Goal: Task Accomplishment & Management: Manage account settings

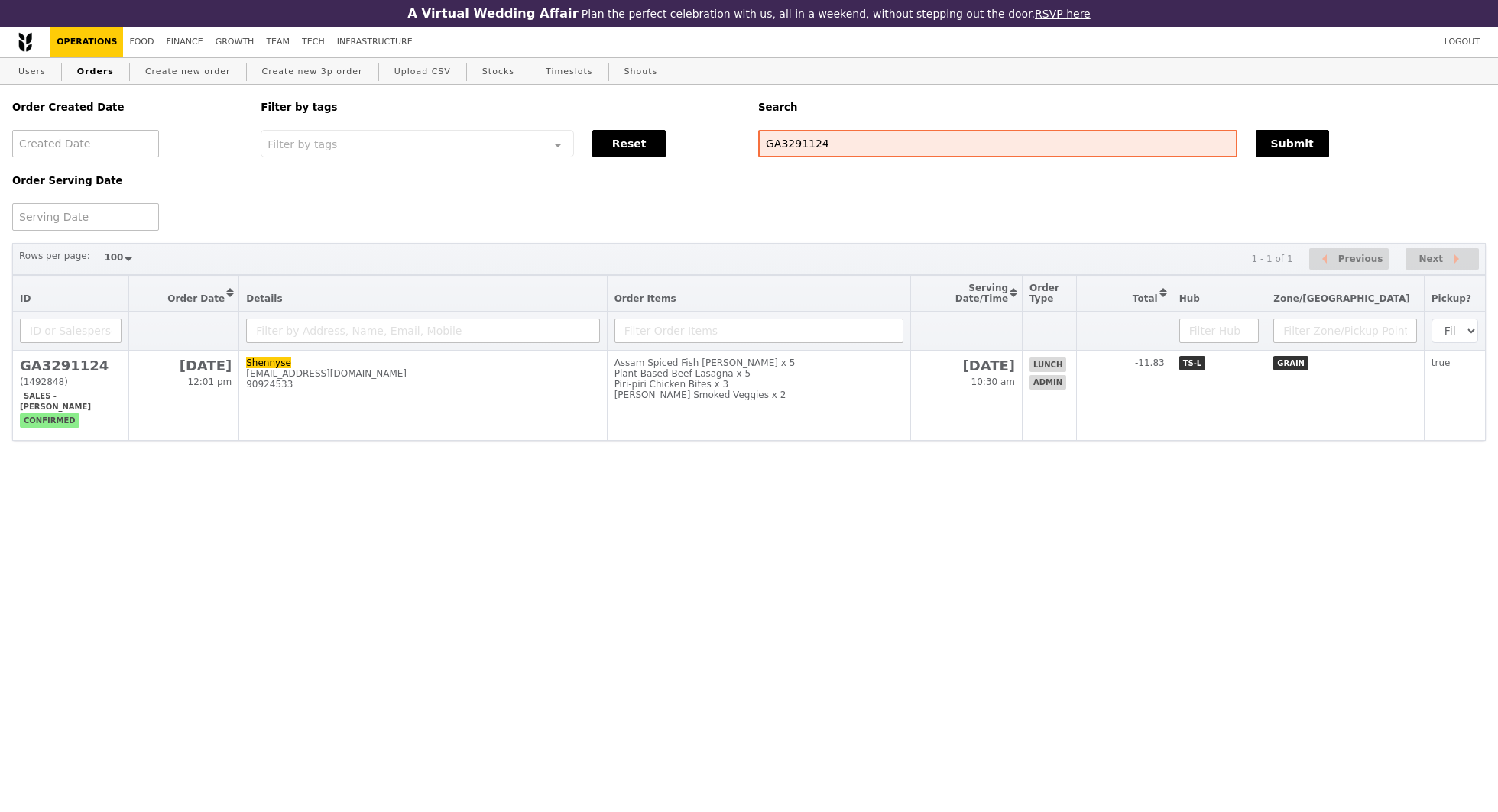
select select "100"
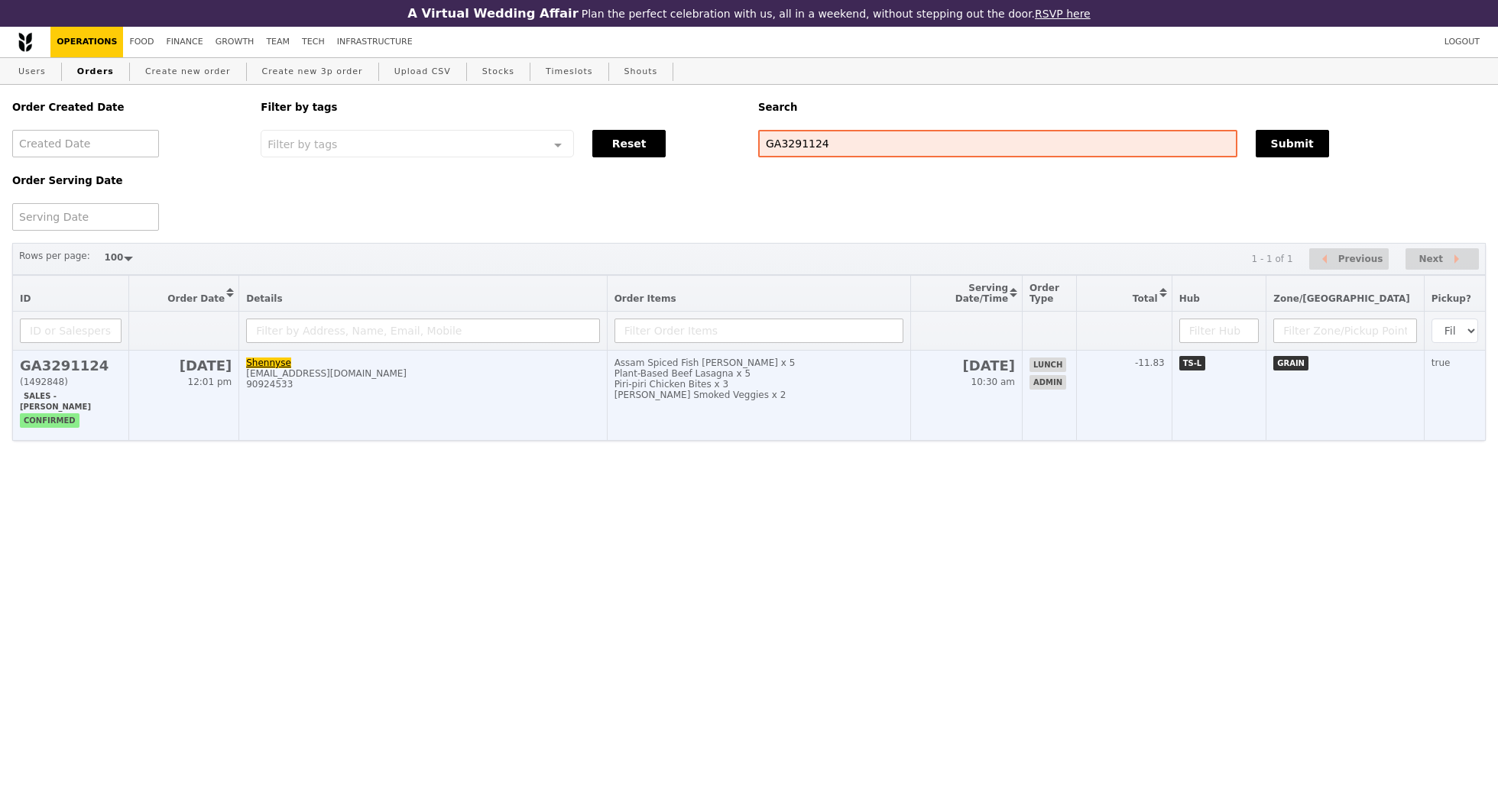
click at [904, 357] on div "Assam Spiced Fish [PERSON_NAME] x 5" at bounding box center [759, 362] width 289 height 10
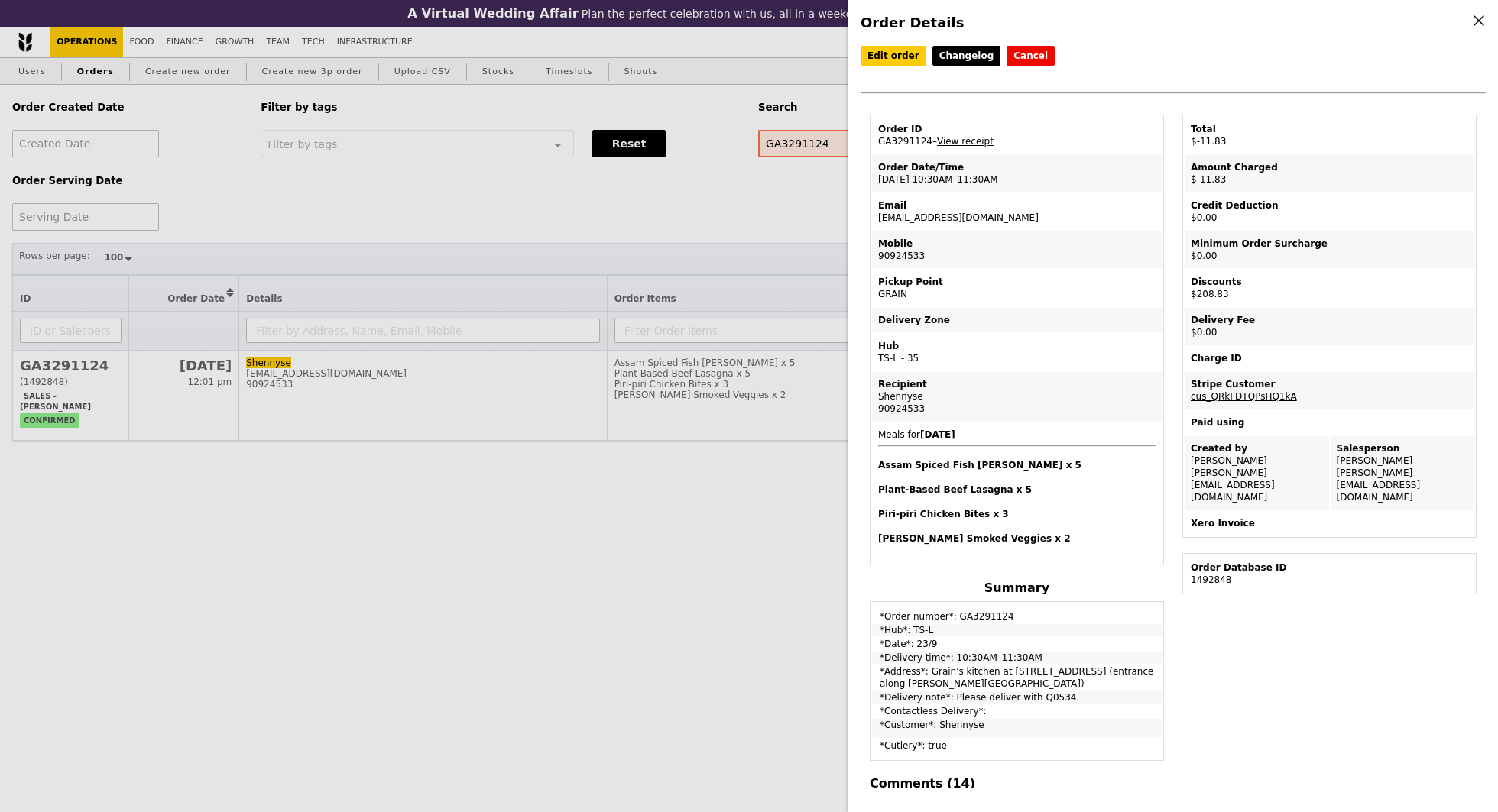
click at [591, 329] on div "Order Details Edit order Changelog Cancel Order ID GA3291124 – View receipt Ord…" at bounding box center [749, 406] width 1498 height 812
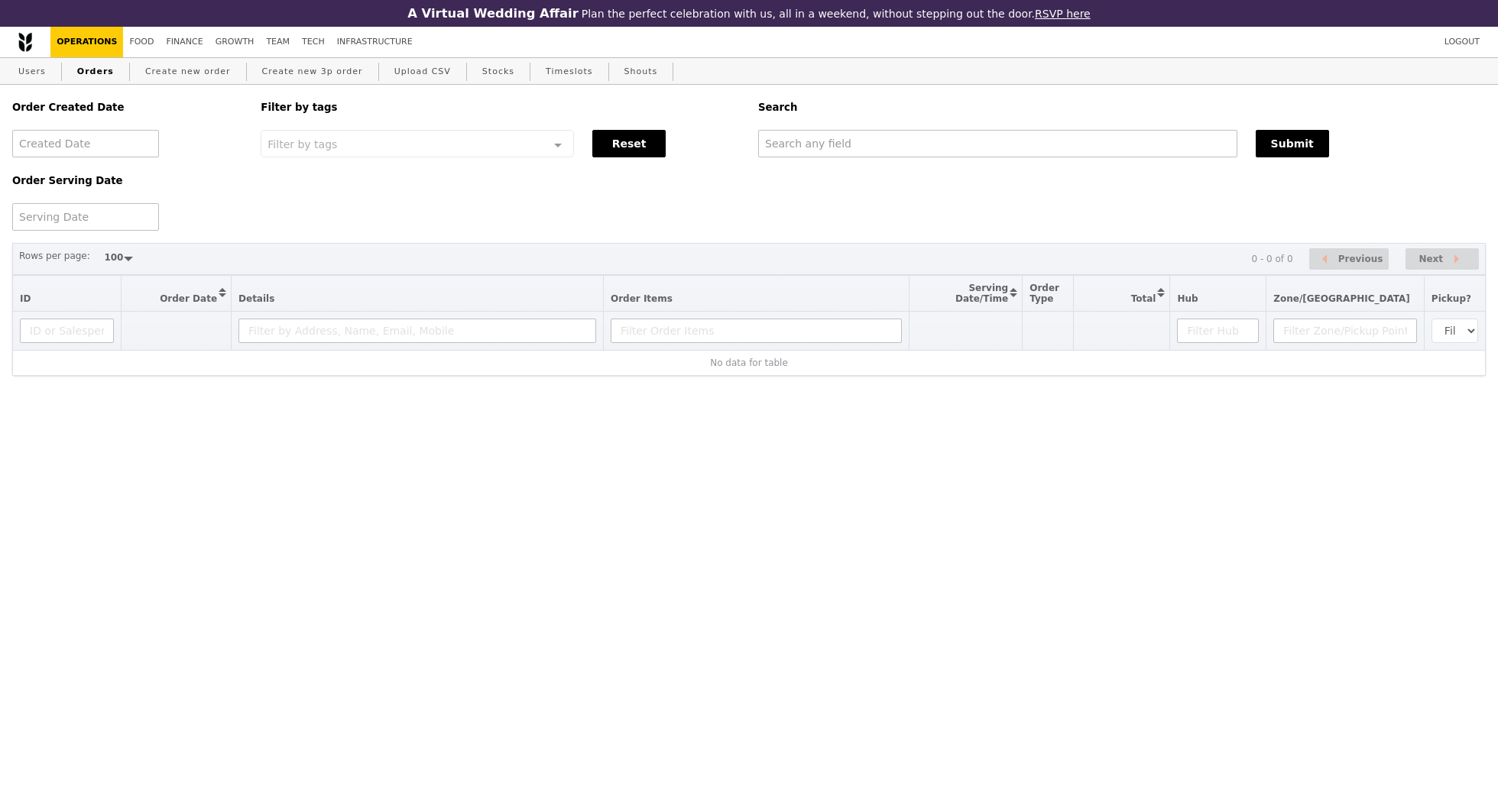
select select "100"
click at [831, 139] on input "text" at bounding box center [998, 143] width 480 height 27
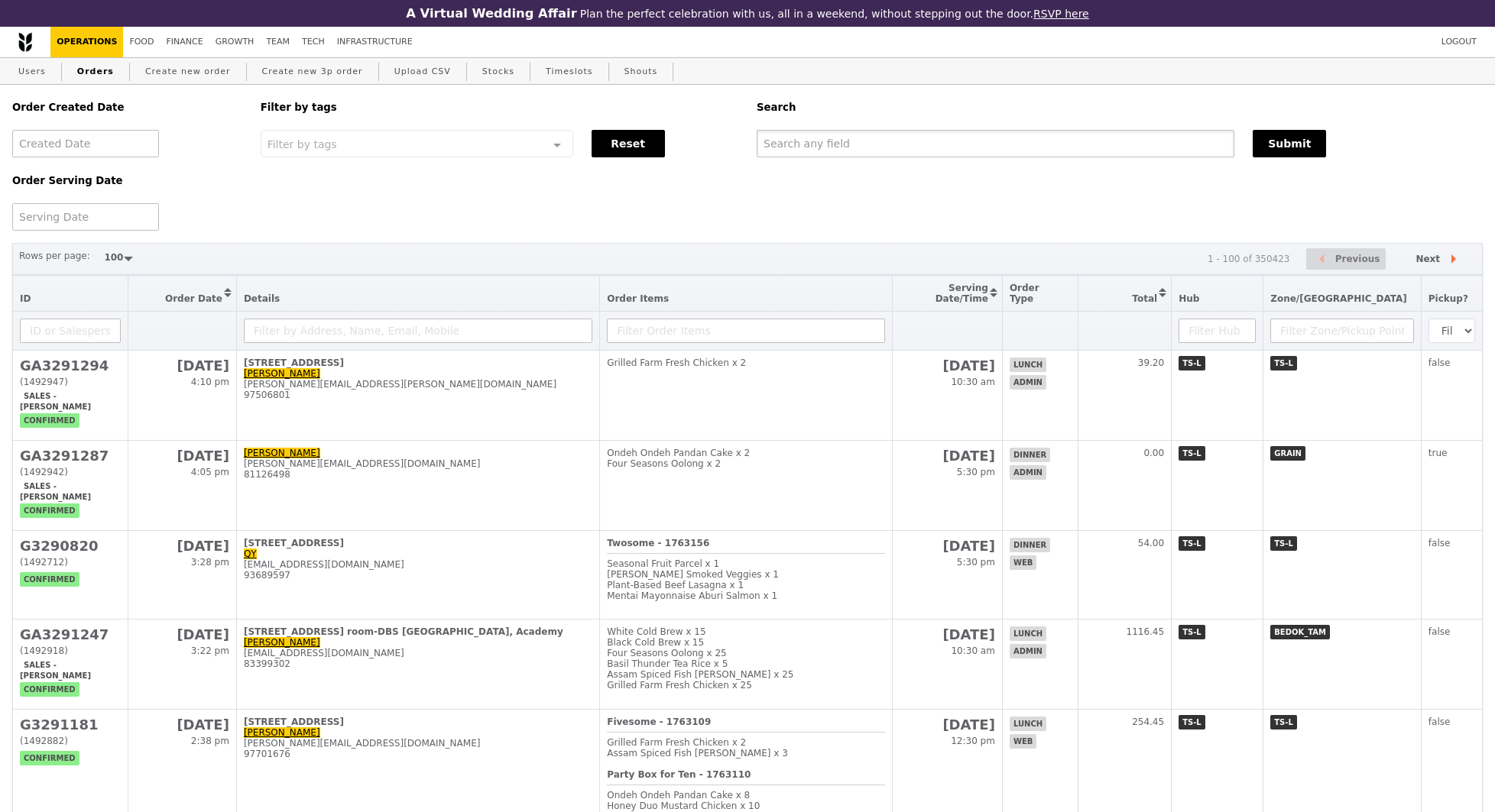
paste input "GA3291294"
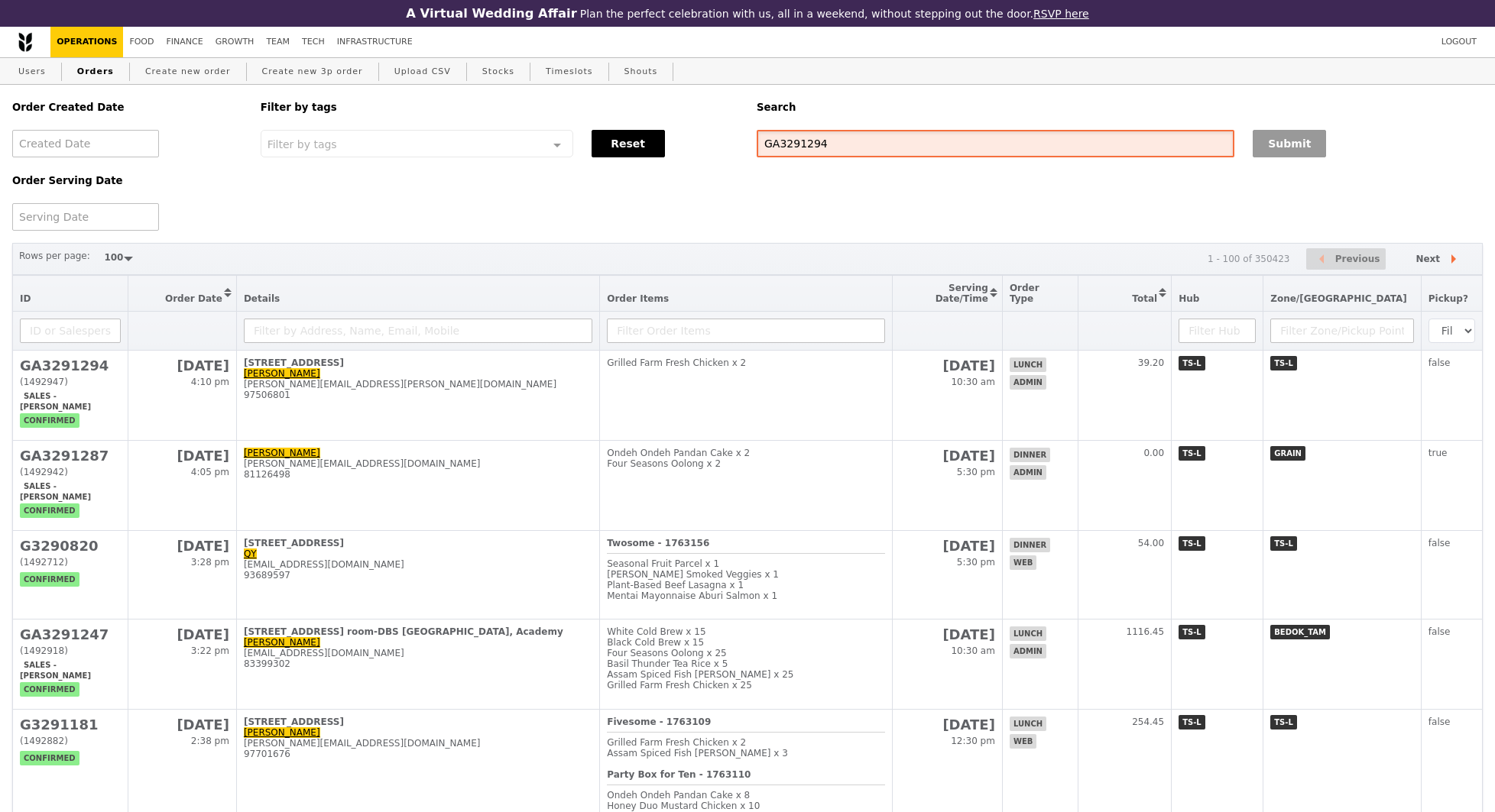
type input "GA3291294"
click at [1297, 136] on button "Submit" at bounding box center [1289, 143] width 73 height 27
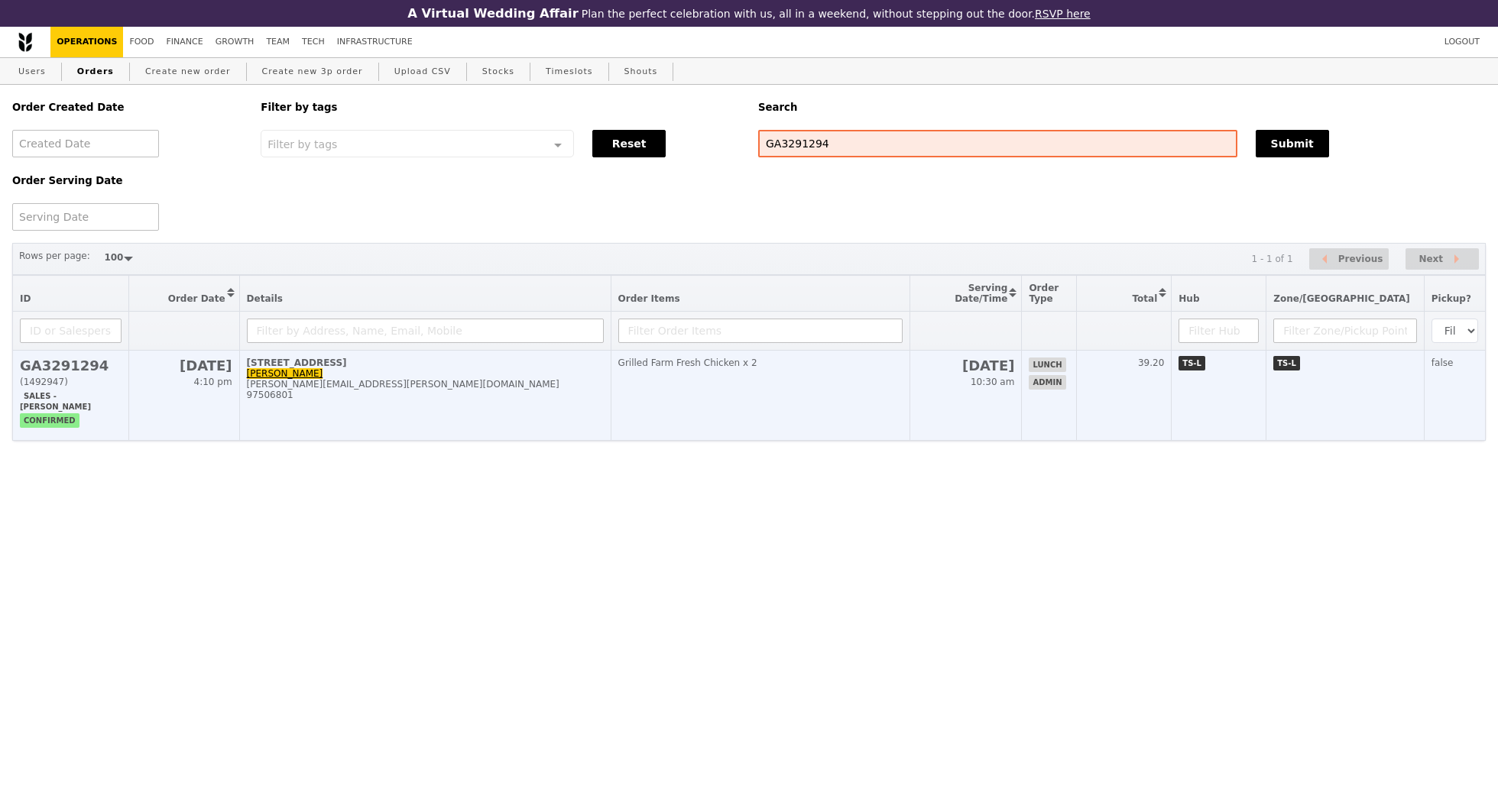
click at [410, 367] on div "38 Beach Road, #13-11" at bounding box center [426, 362] width 357 height 10
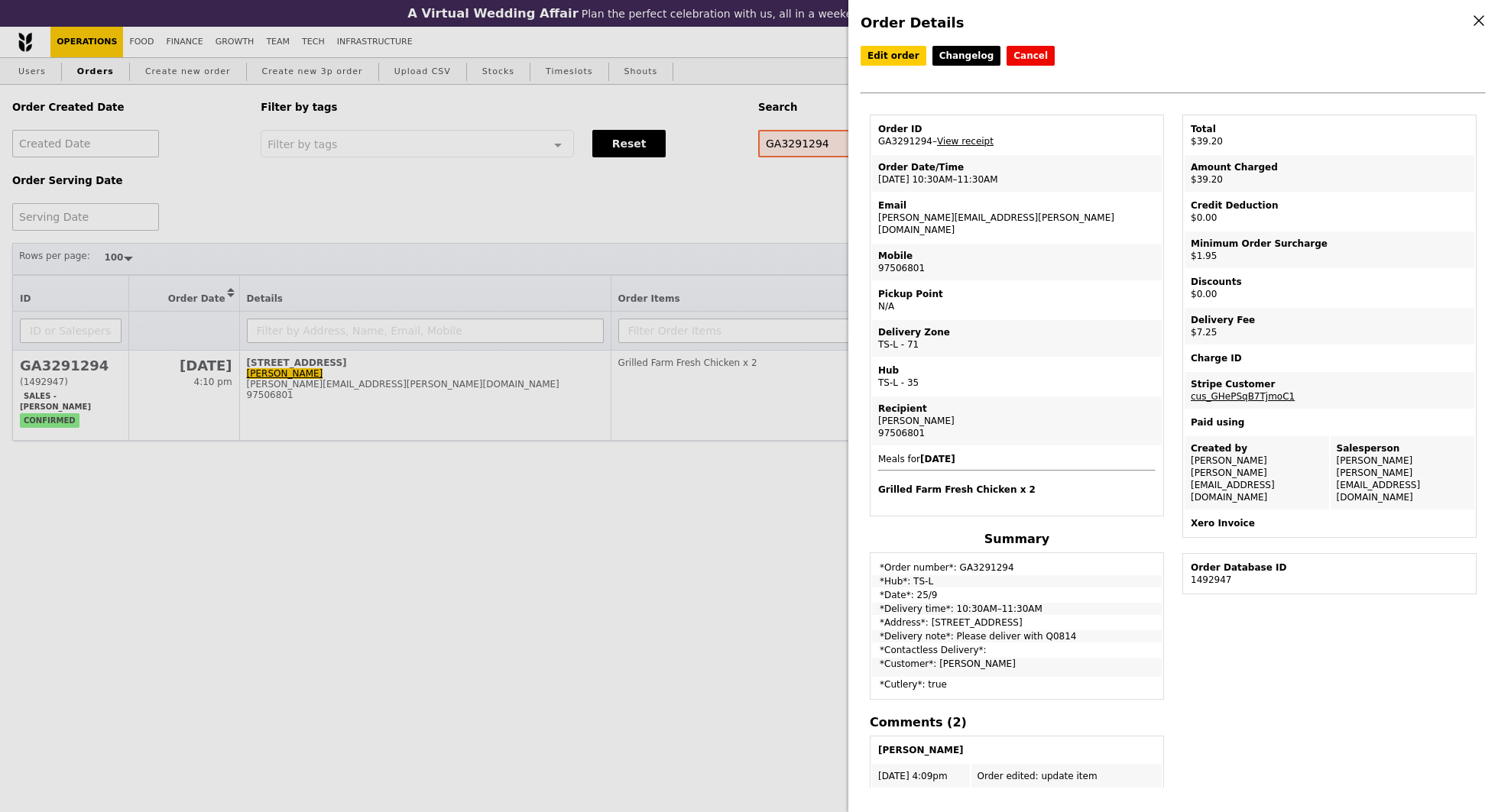
click at [441, 202] on div "Order Details Edit order Changelog Cancel Order ID GA3291294 – View receipt Ord…" at bounding box center [749, 406] width 1498 height 812
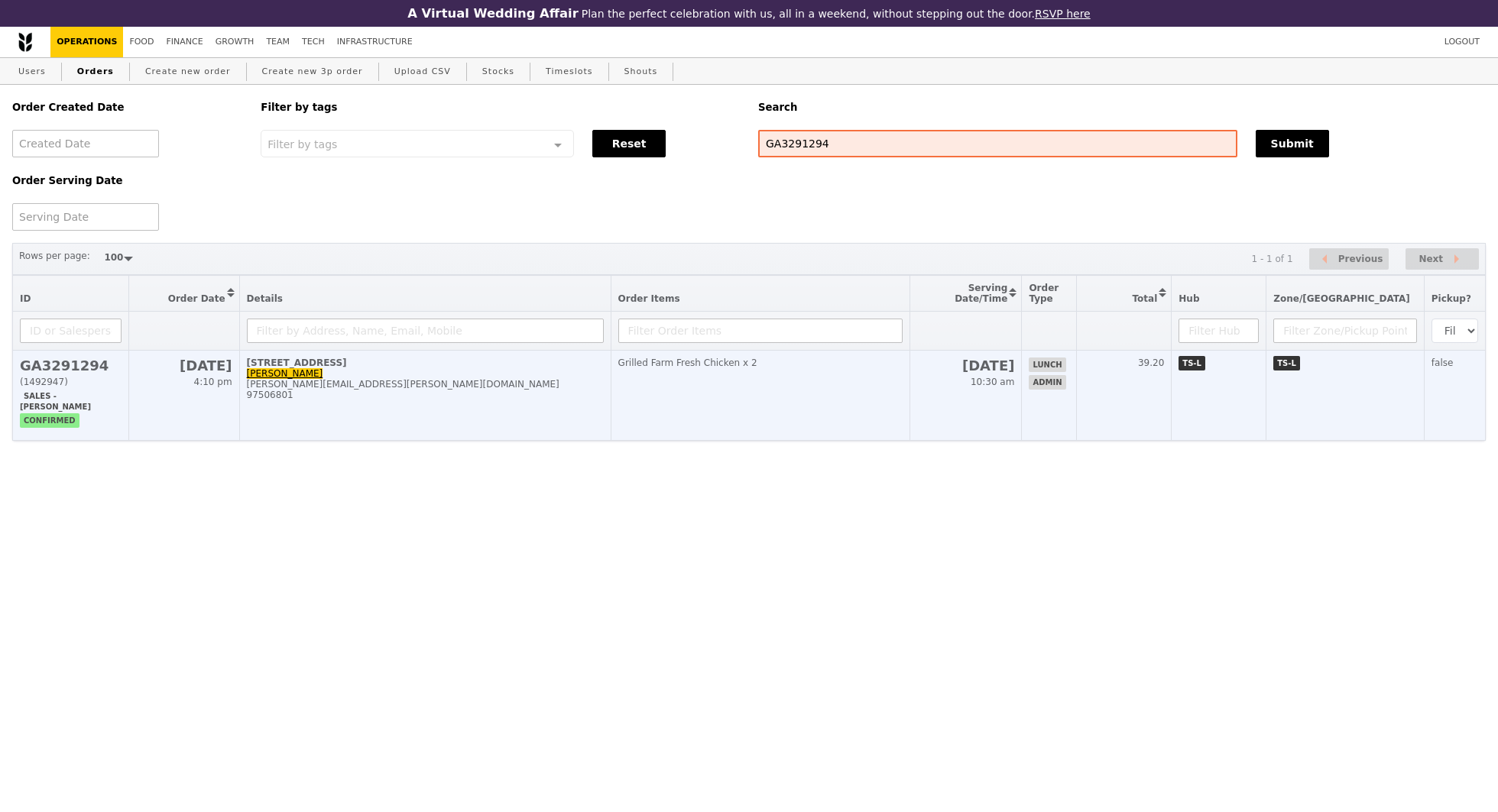
click at [756, 407] on td "Grilled Farm Fresh Chicken x 2" at bounding box center [760, 396] width 299 height 90
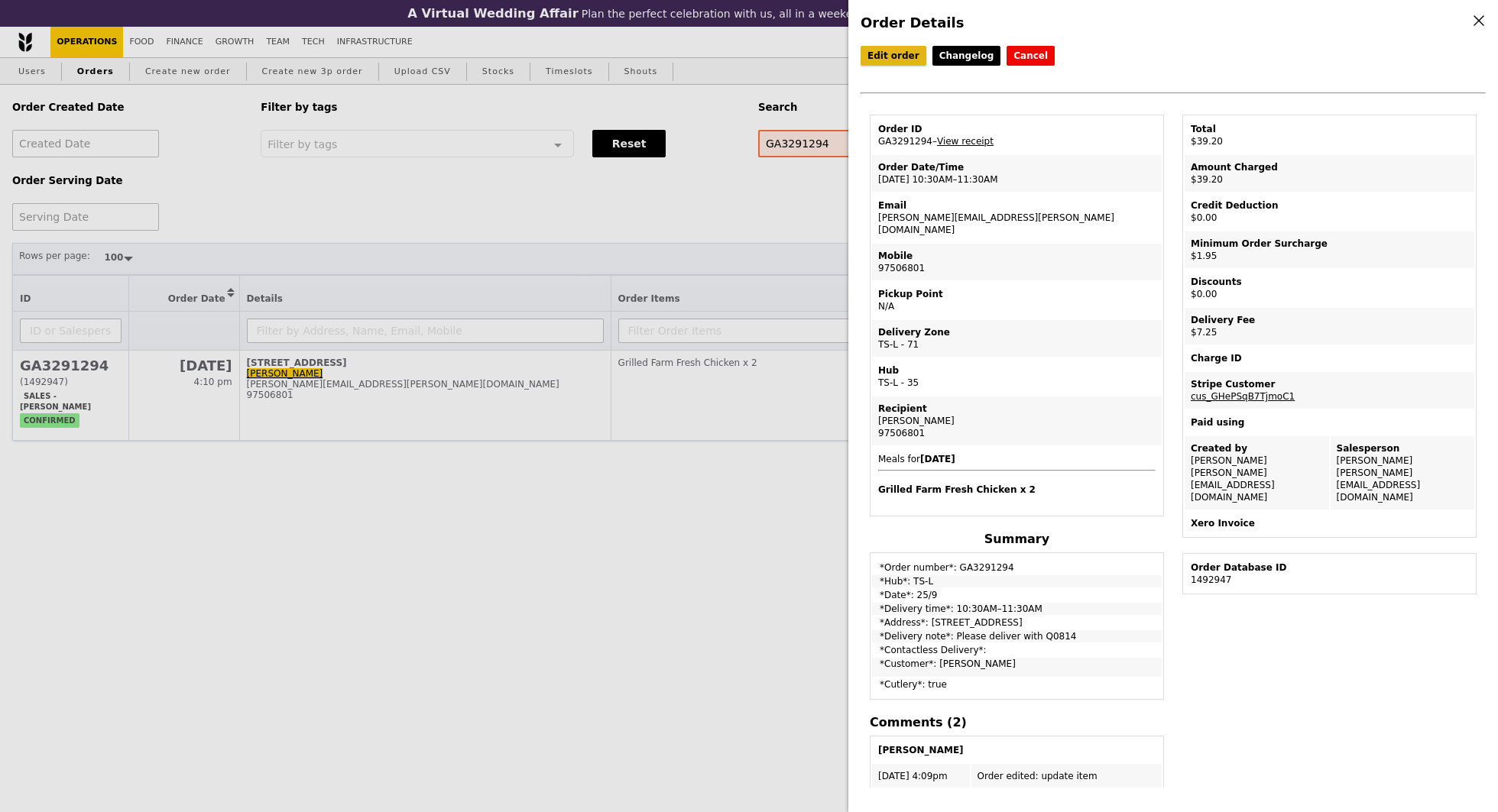
click at [915, 46] on link "Edit order" at bounding box center [893, 55] width 66 height 20
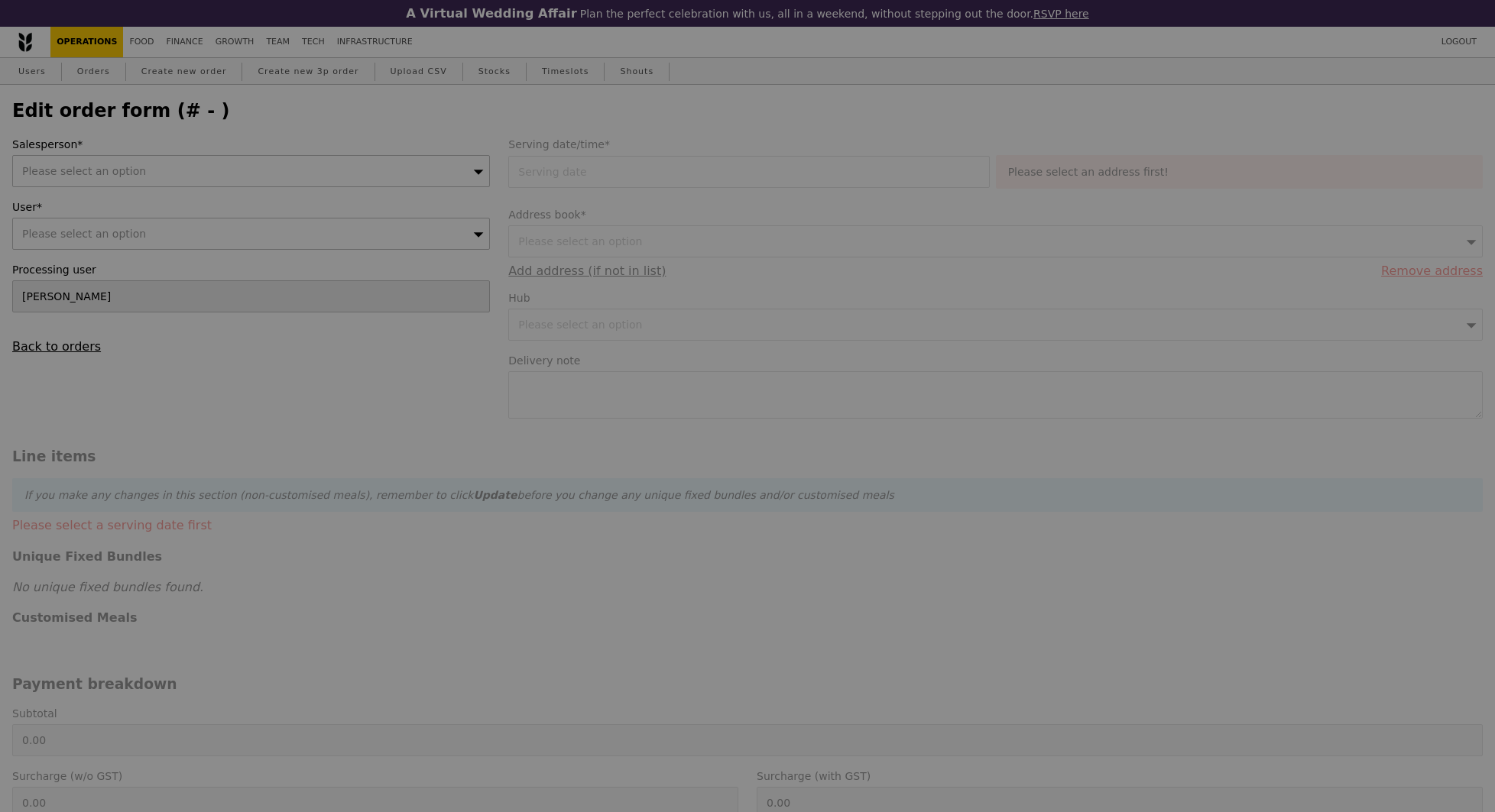
type input "[PERSON_NAME]"
type input "25 Sep 2025"
type textarea "Please deliver with Q0814"
type input "30.00"
type input "1.79"
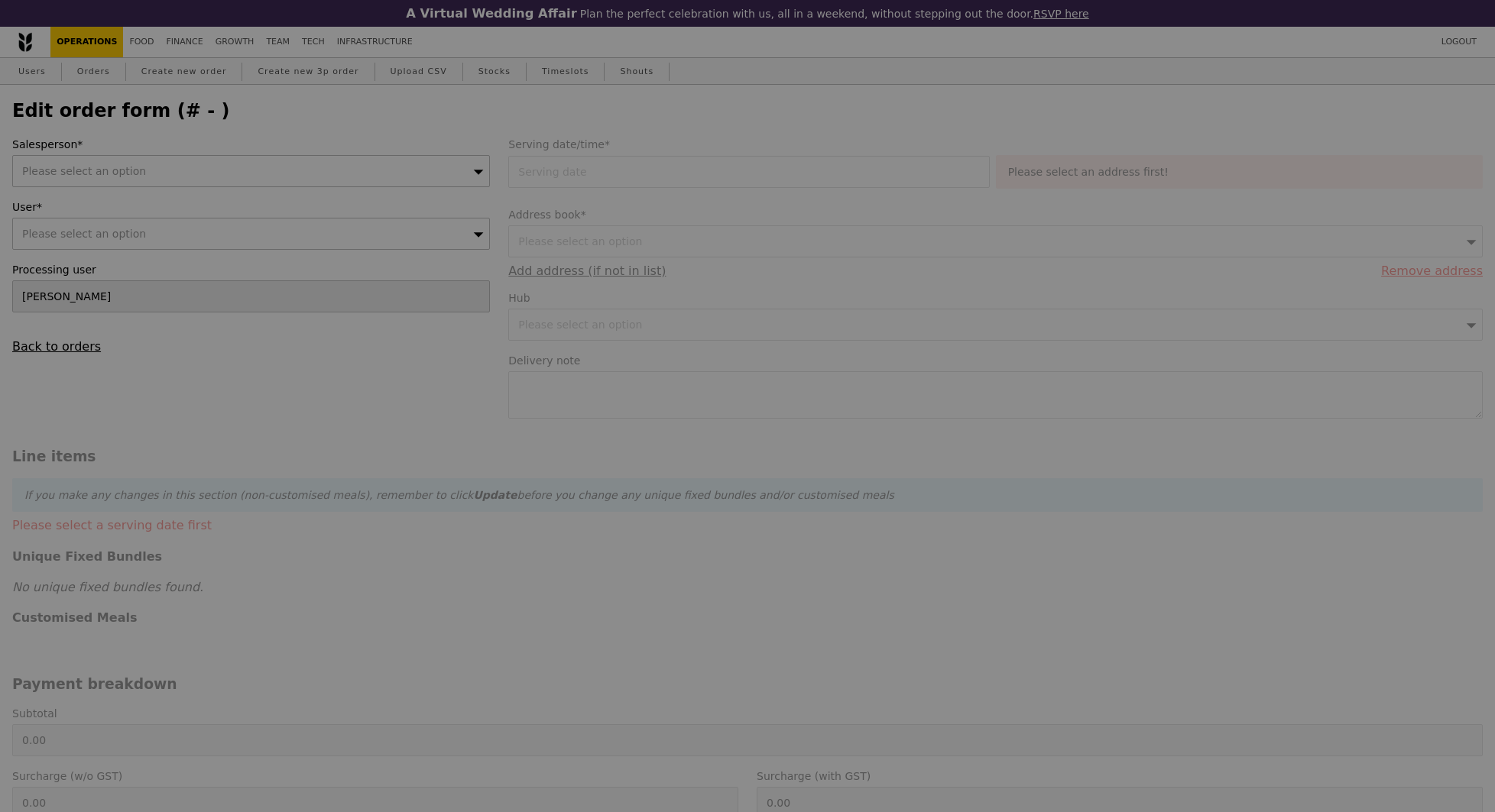
type input "1.95"
type input "6.65"
type input "7.25"
type input "39.20"
type input "Loading..."
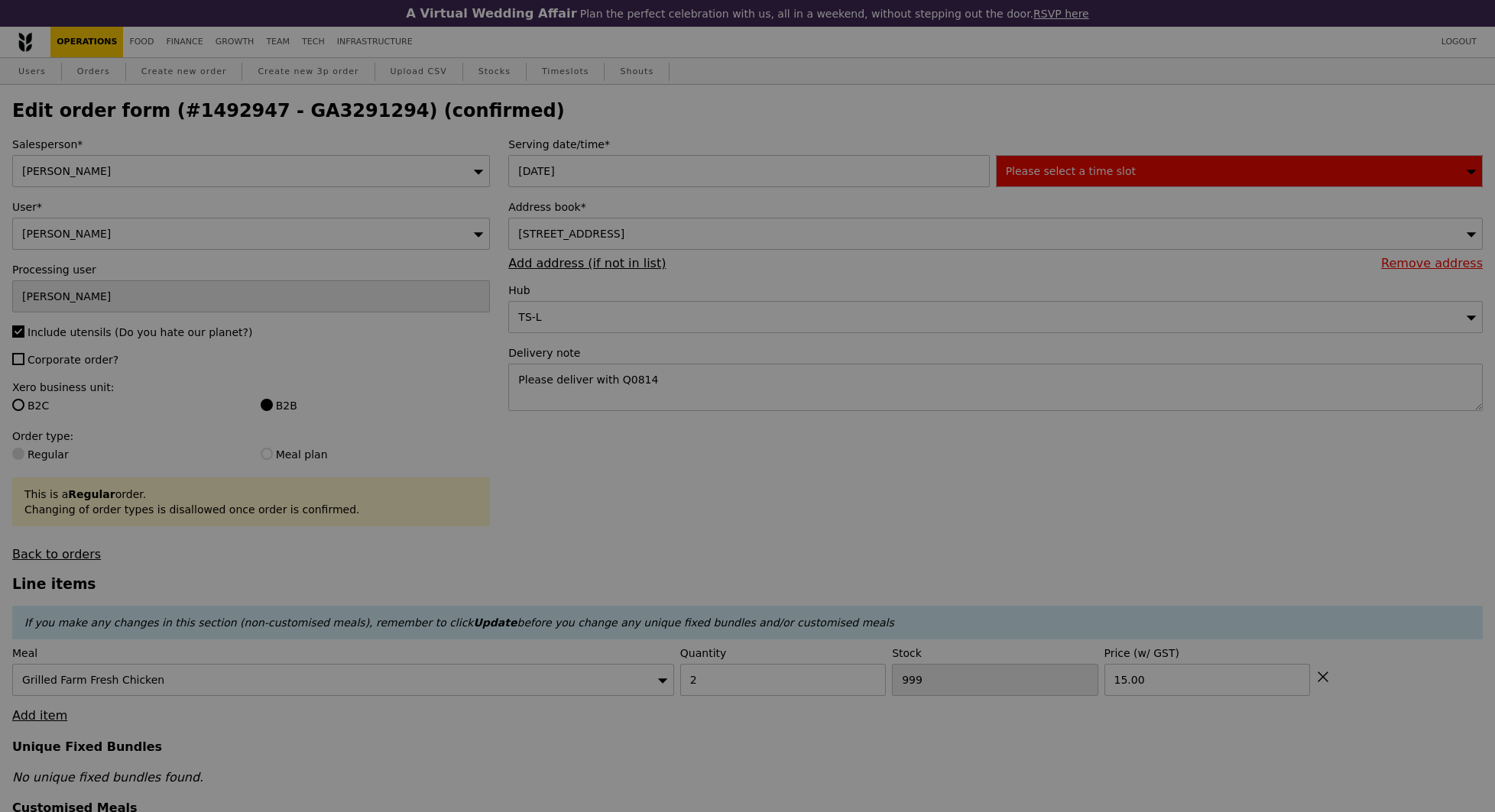
type input "471"
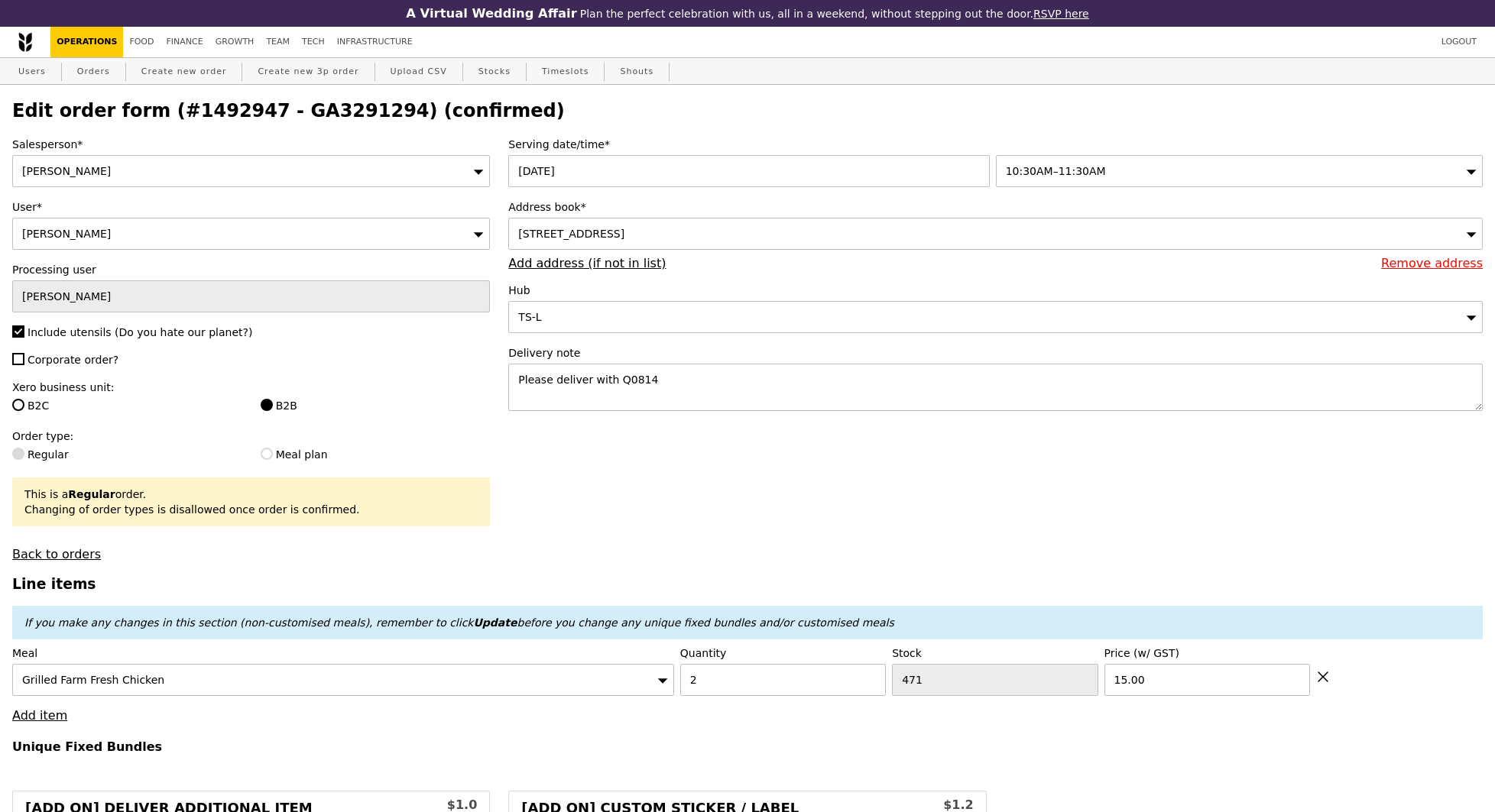
click at [624, 231] on span "38 Beach Road, #13-11, Singapore 189767" at bounding box center [571, 233] width 106 height 12
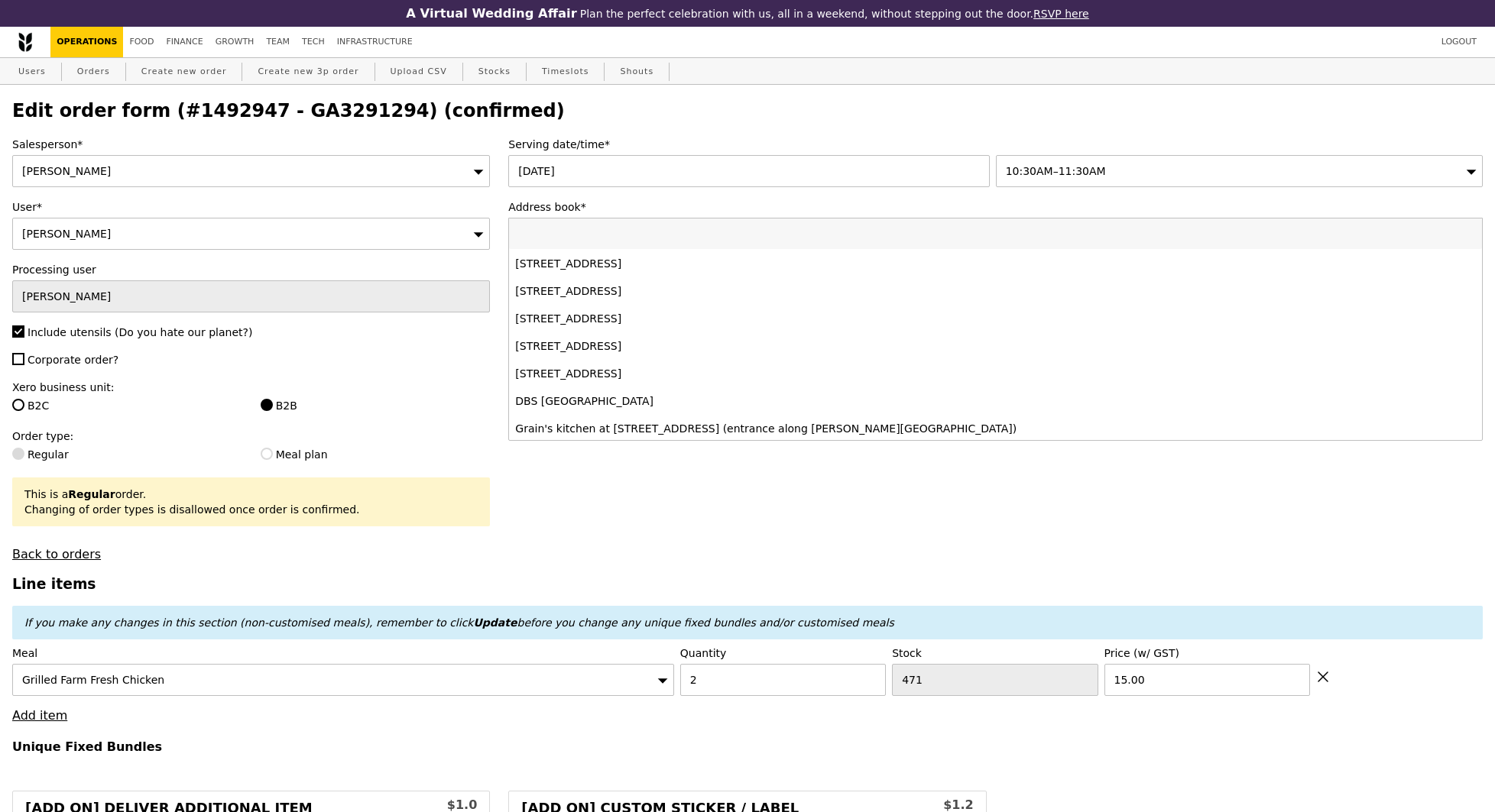
scroll to position [166, 0]
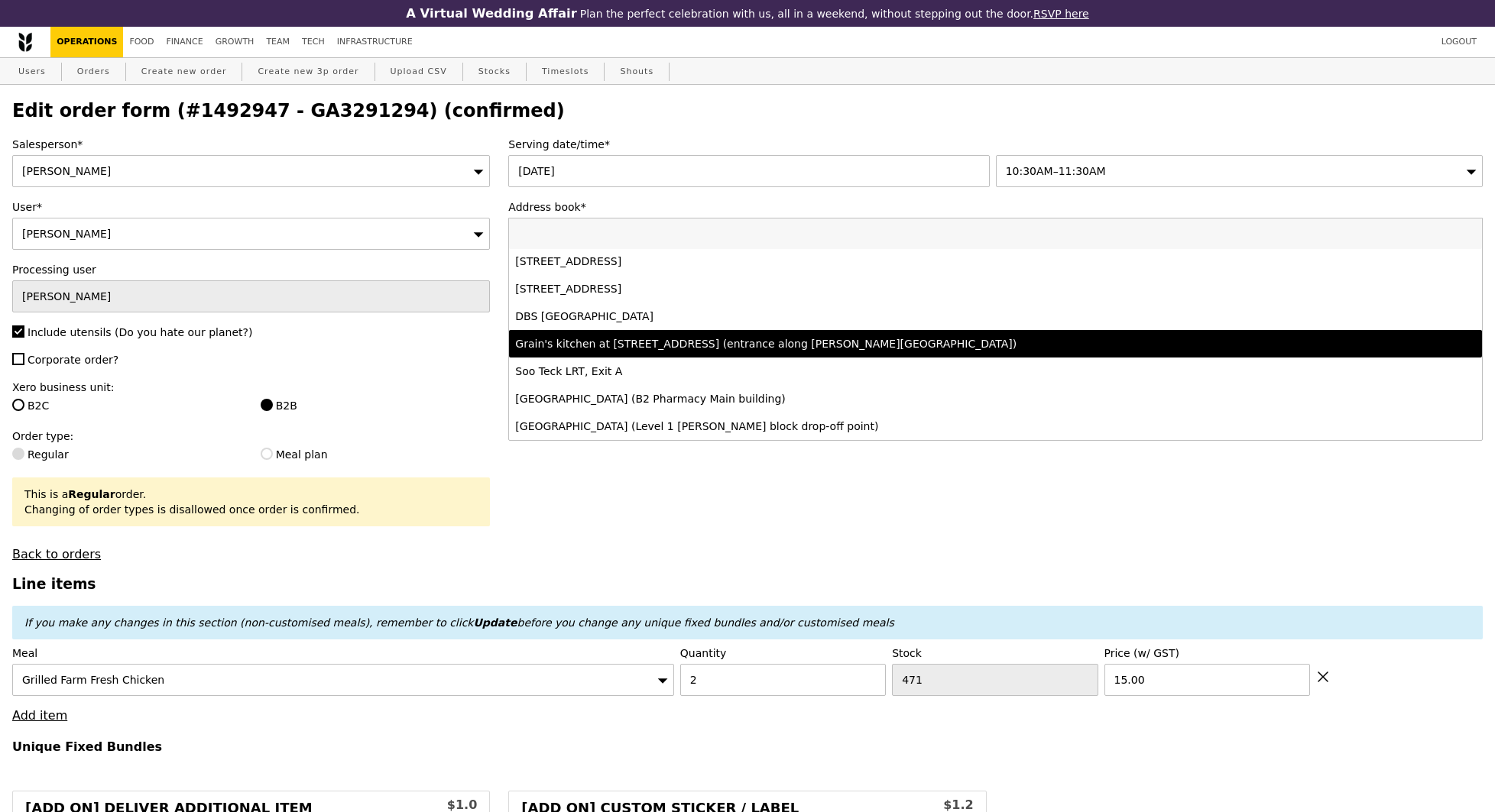
click at [700, 350] on div "Grain's kitchen at 5 Burn Road #05-01 (entrance along Harrison Road)" at bounding box center [875, 344] width 720 height 15
type input "Loading..."
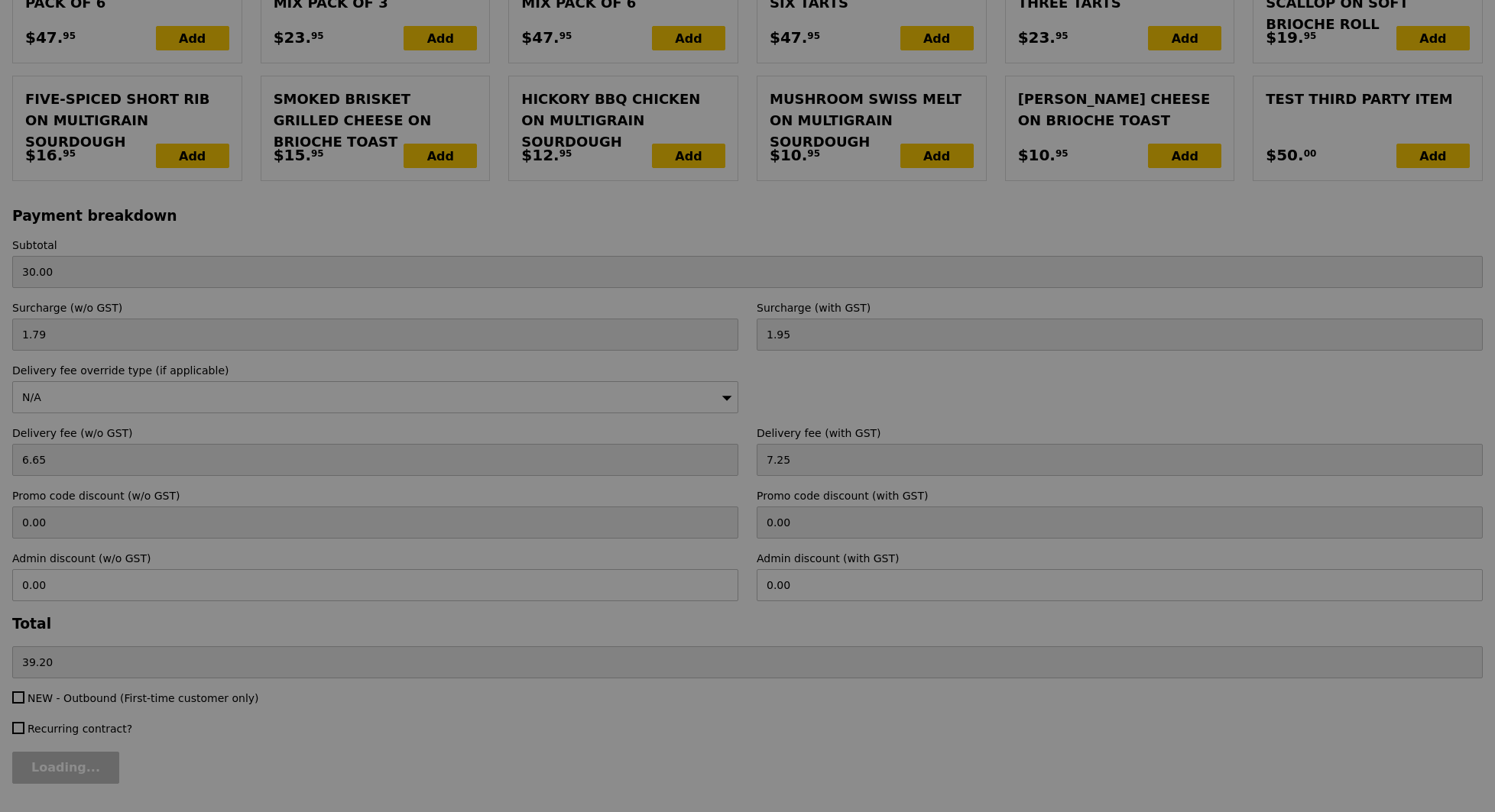
scroll to position [3233, 0]
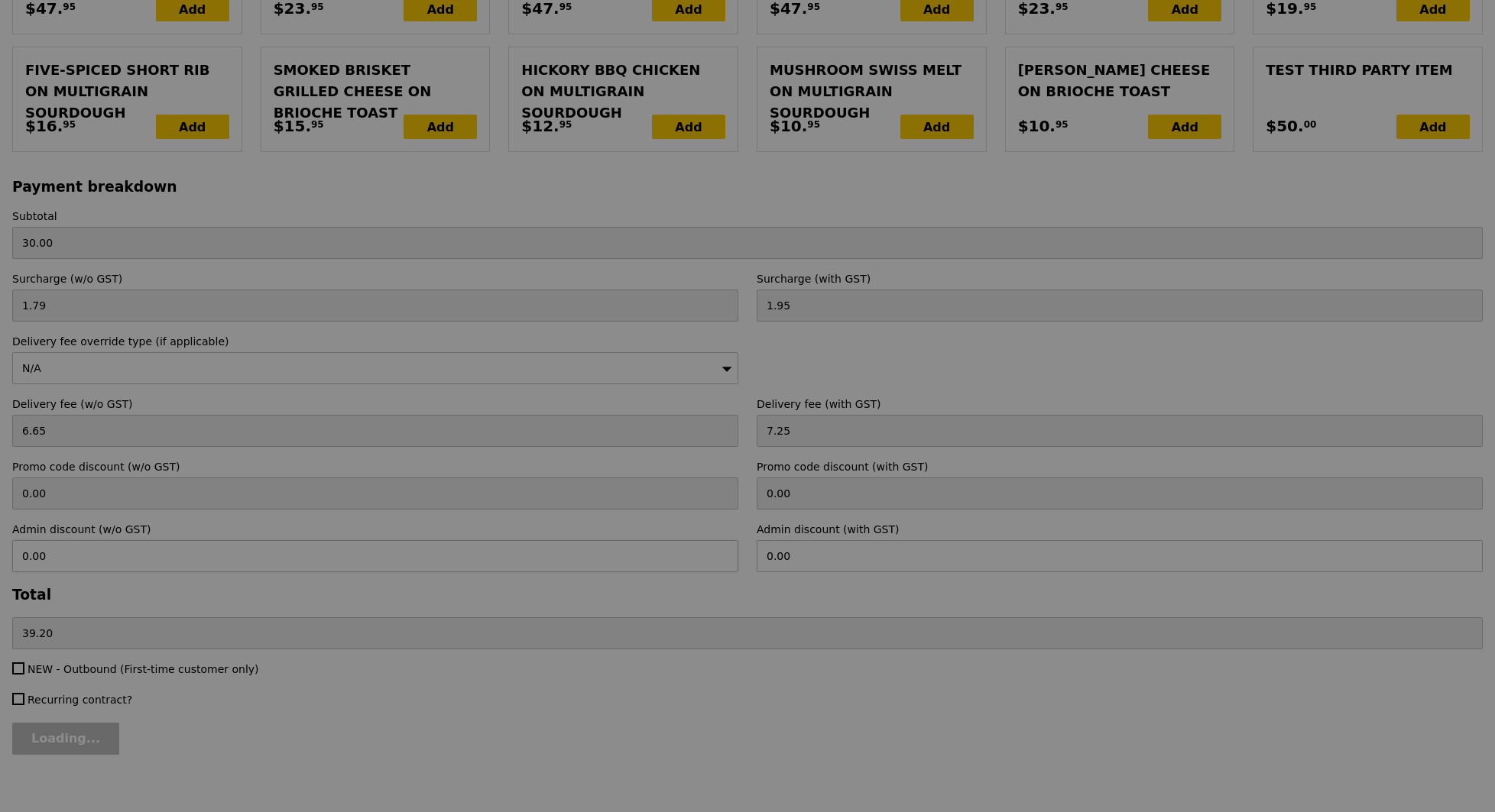
type input "0.00"
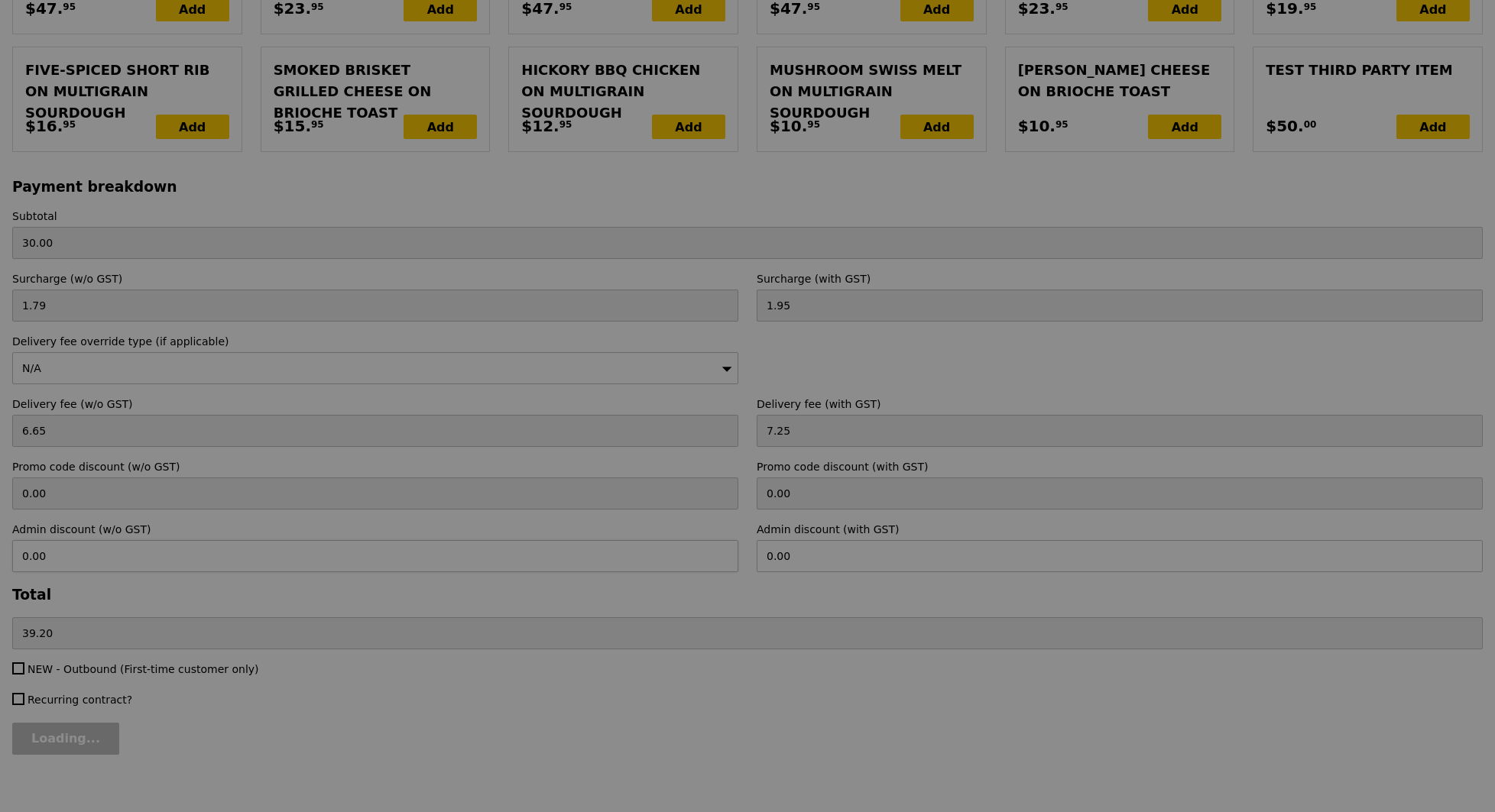
type input "0.00"
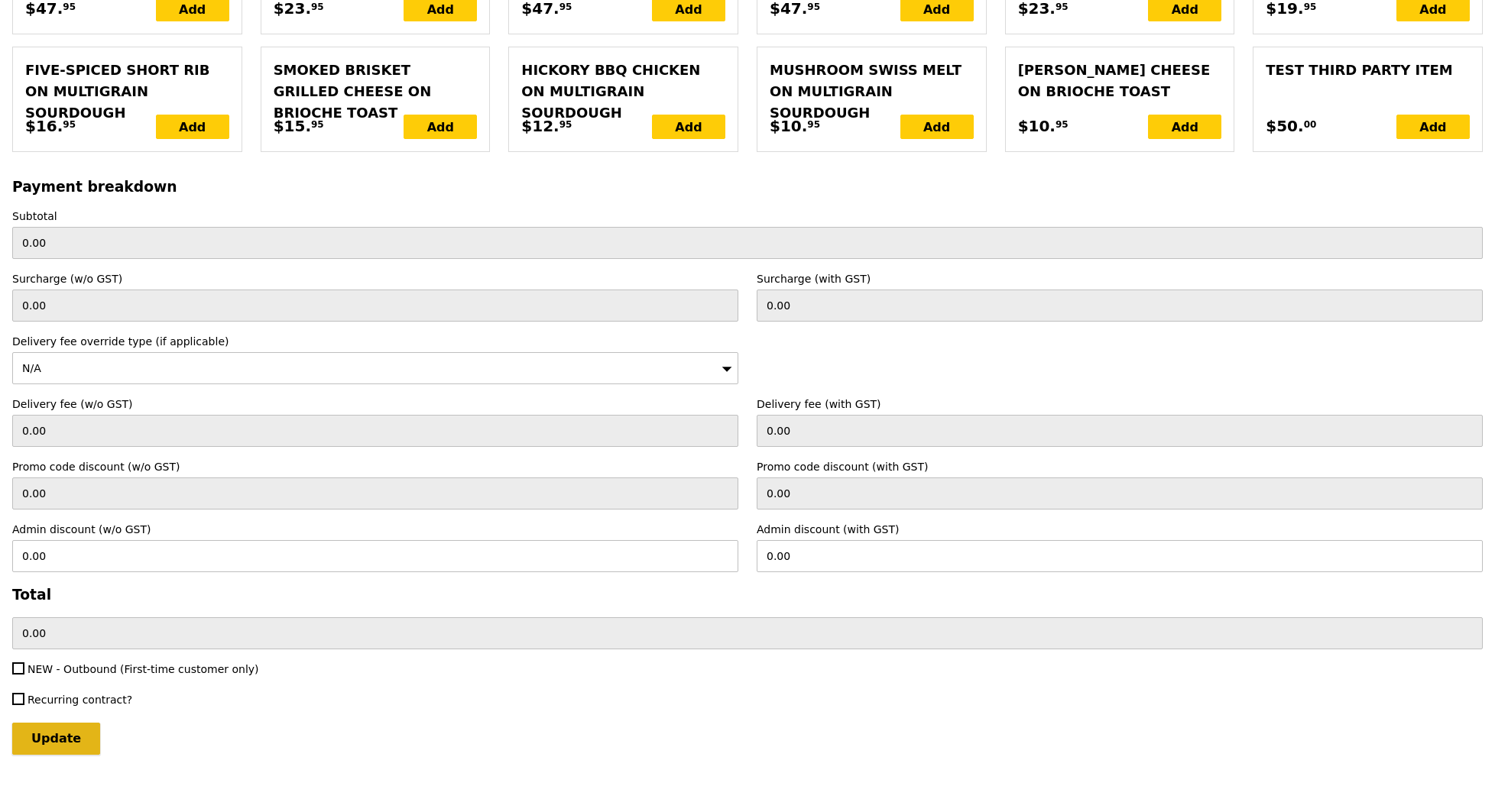
click at [89, 723] on input "Update" at bounding box center [55, 739] width 87 height 32
type input "Loading..."
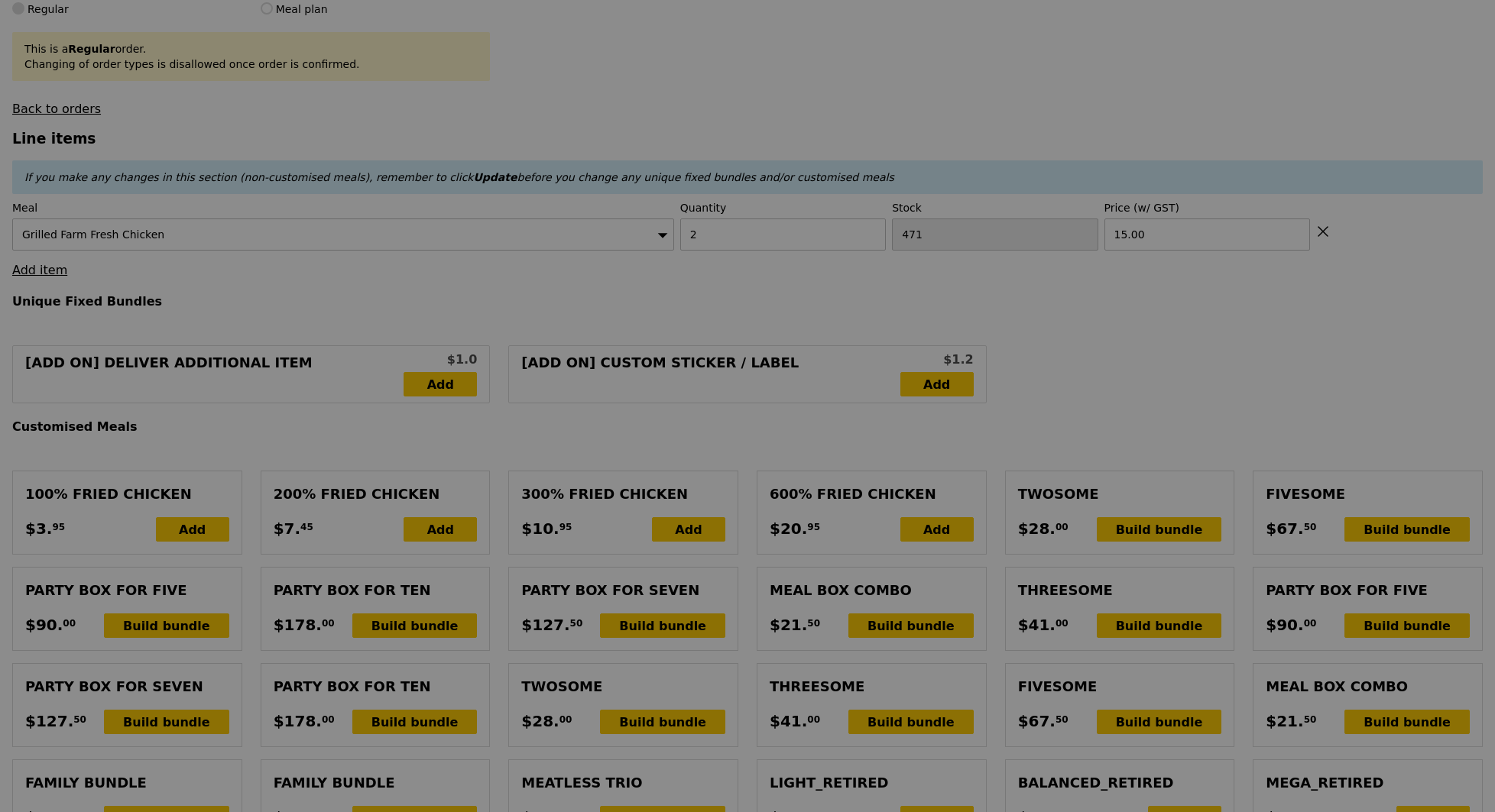
scroll to position [292, 0]
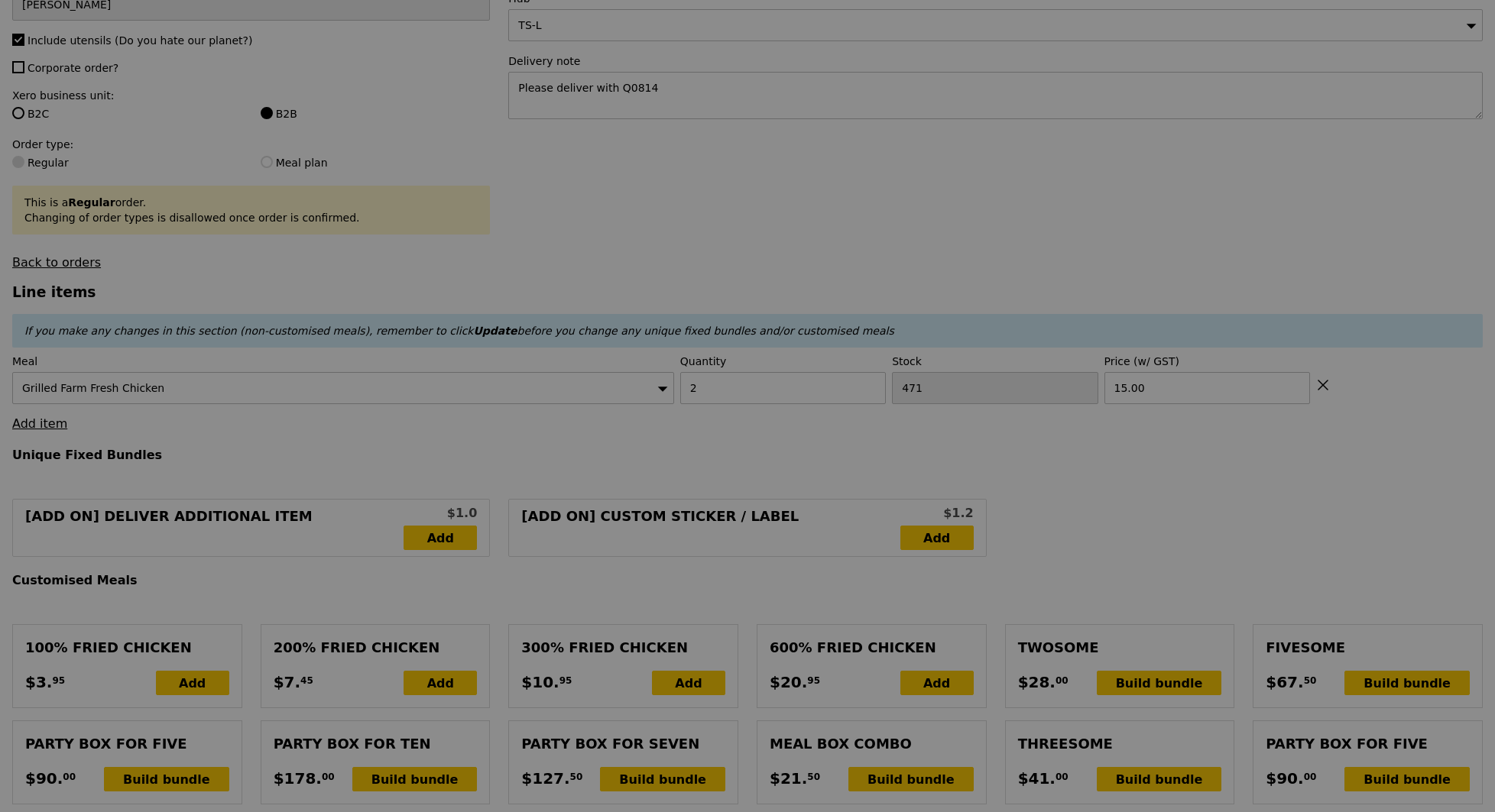
type input "30.00"
type input "Update"
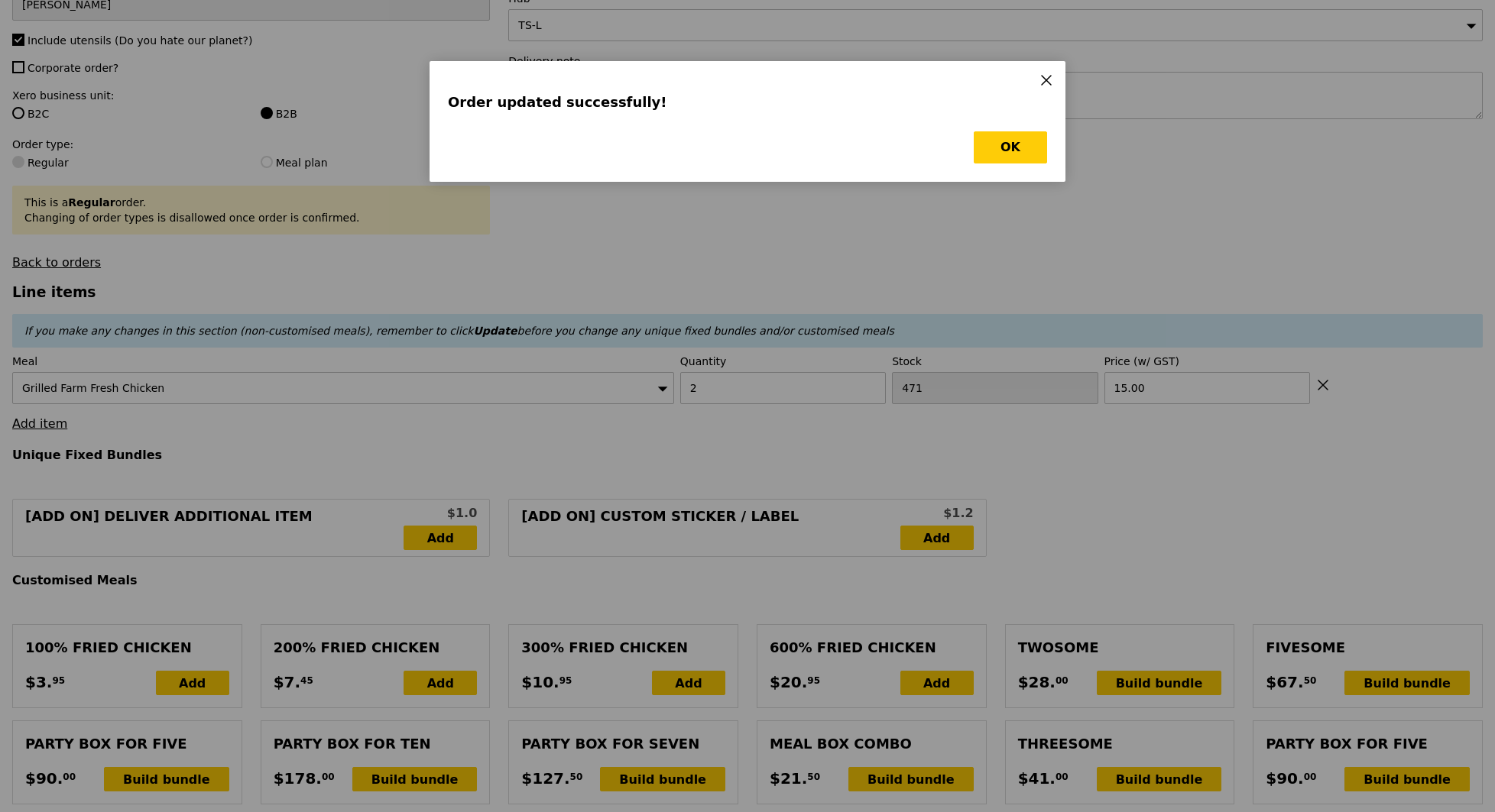
scroll to position [0, 0]
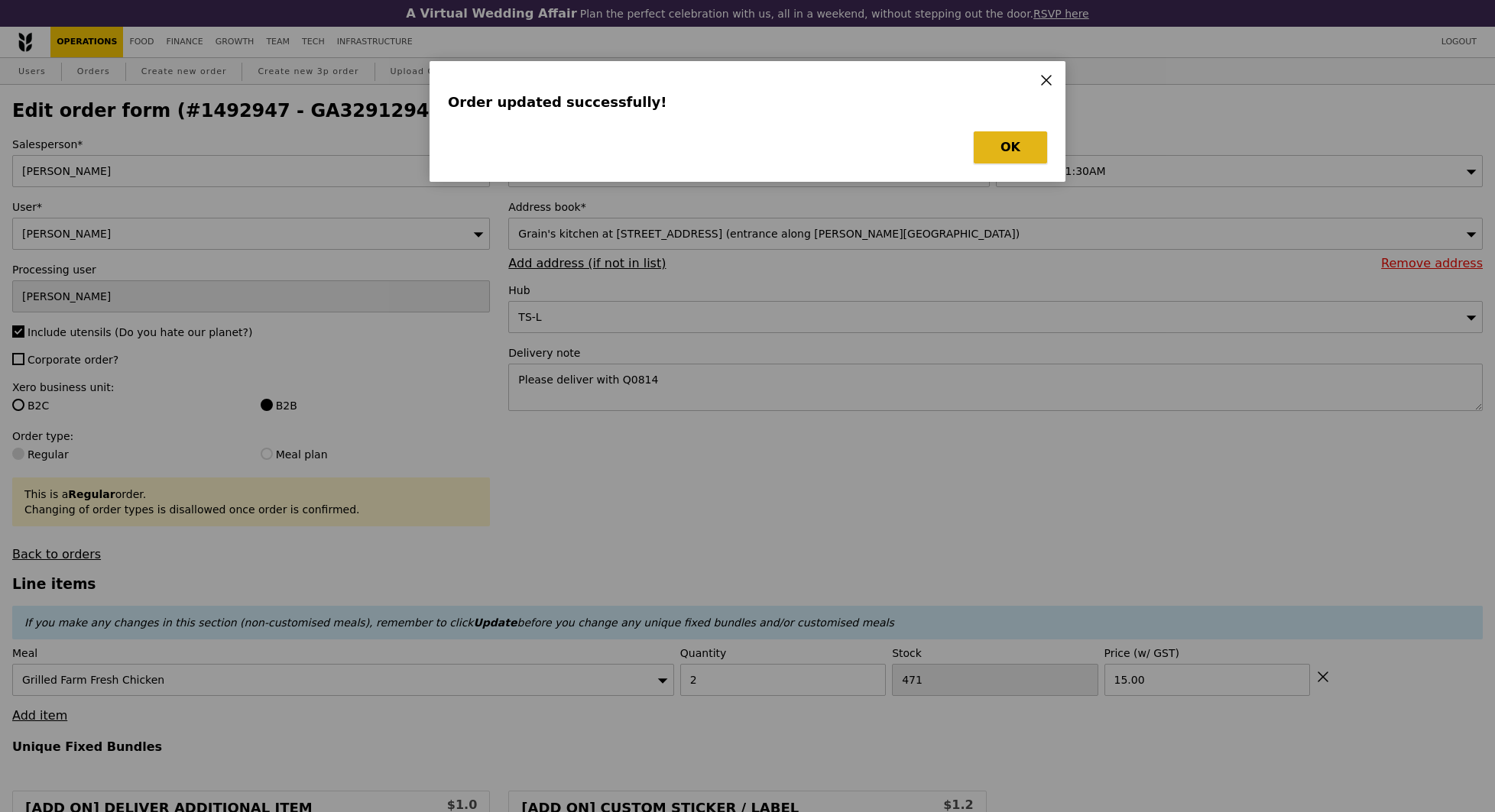
click at [1002, 153] on button "OK" at bounding box center [1011, 148] width 73 height 32
